Goal: Transaction & Acquisition: Obtain resource

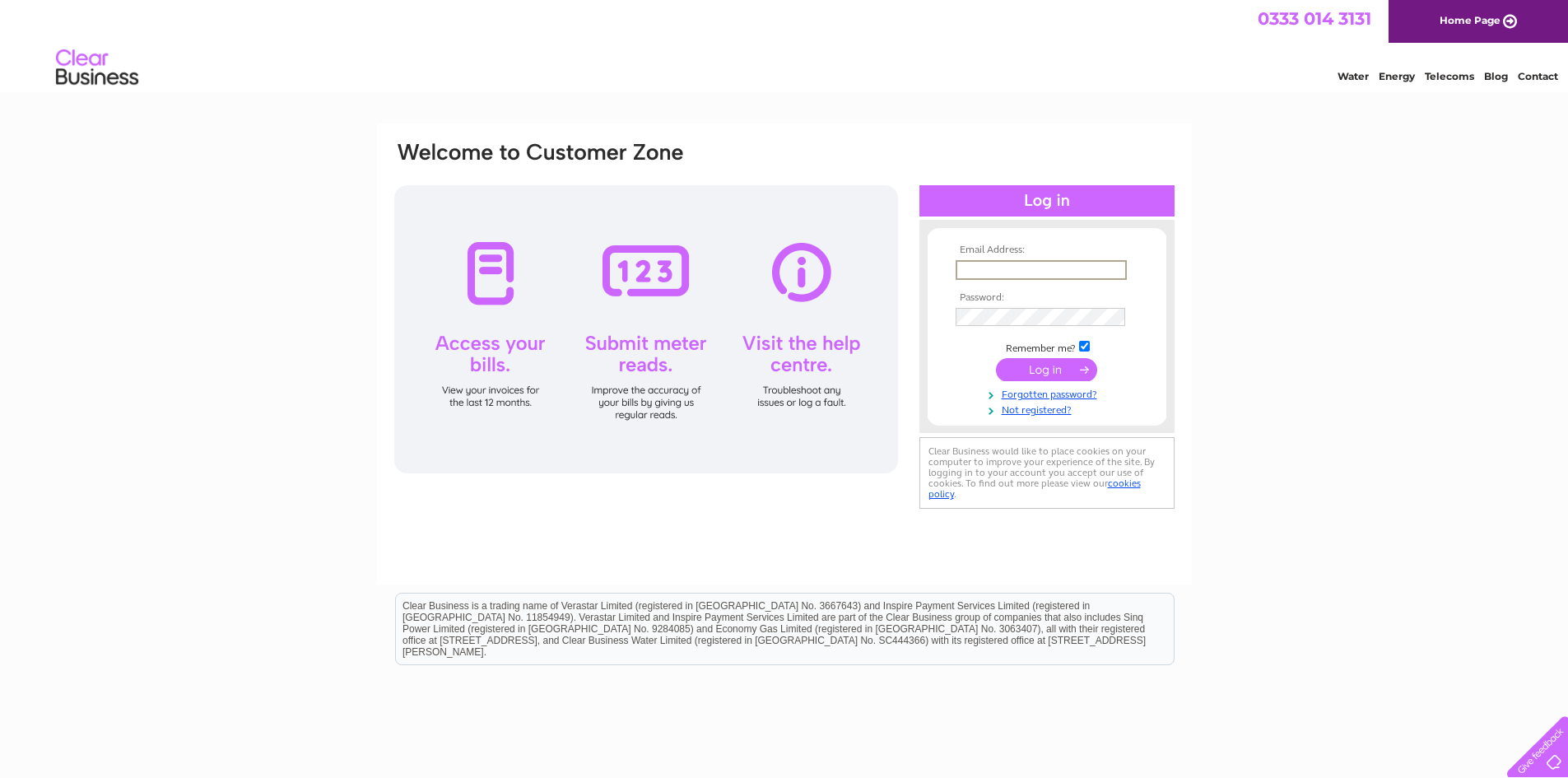
click at [1026, 269] on input "text" at bounding box center [1041, 270] width 171 height 20
type input "lee.eddison@joppsmotorcycles.co.uk"
click at [996, 357] on input "submit" at bounding box center [1046, 368] width 102 height 23
click at [1055, 376] on input "submit" at bounding box center [1046, 368] width 102 height 23
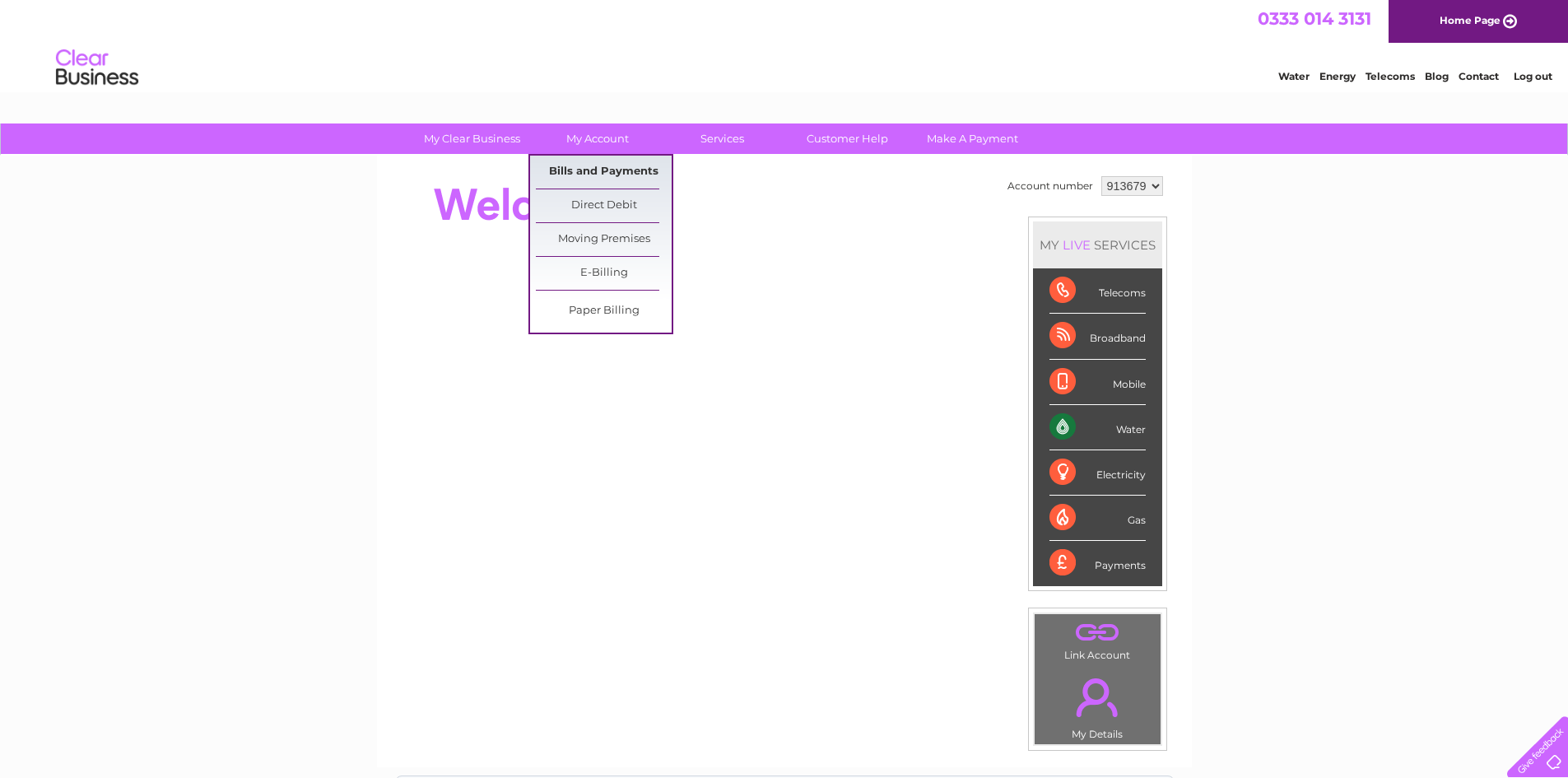
click at [610, 171] on link "Bills and Payments" at bounding box center [603, 171] width 136 height 33
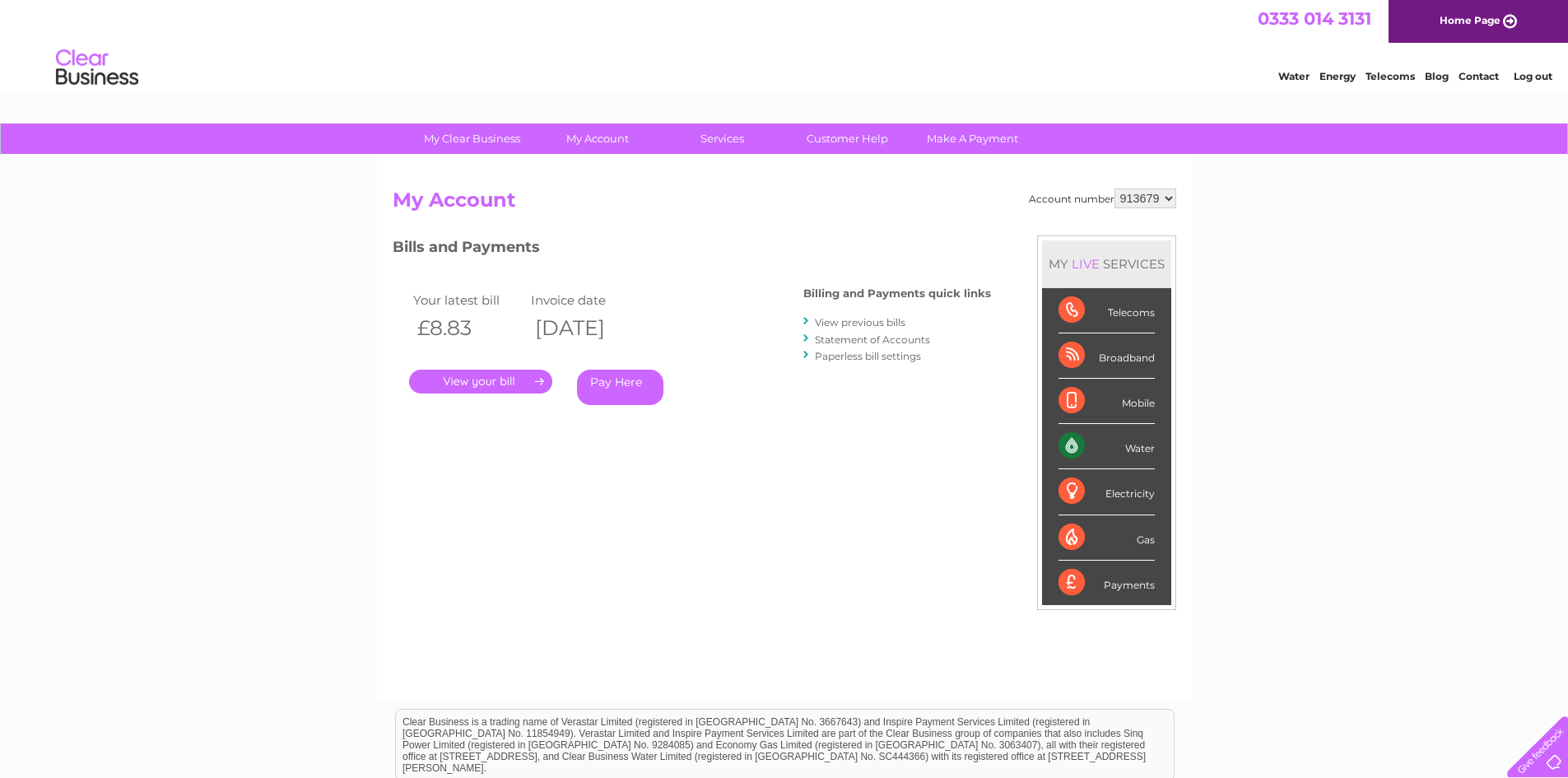
click at [492, 374] on link "." at bounding box center [480, 381] width 143 height 24
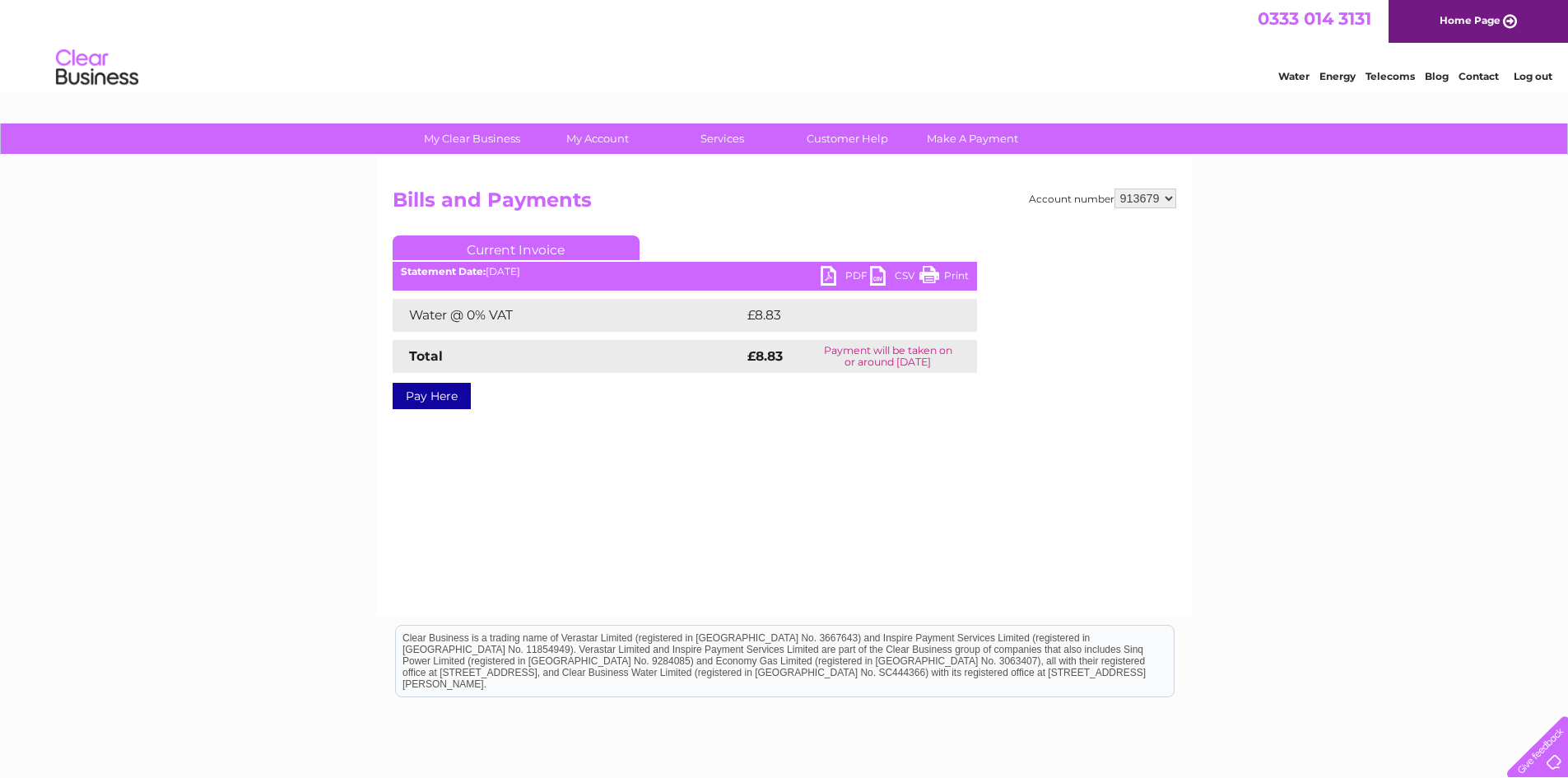
click at [848, 272] on link "PDF" at bounding box center [845, 278] width 49 height 24
